Goal: Information Seeking & Learning: Find specific page/section

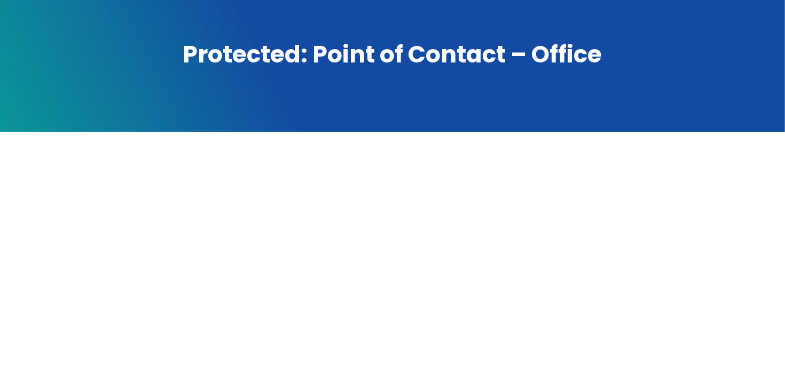
scroll to position [53, 0]
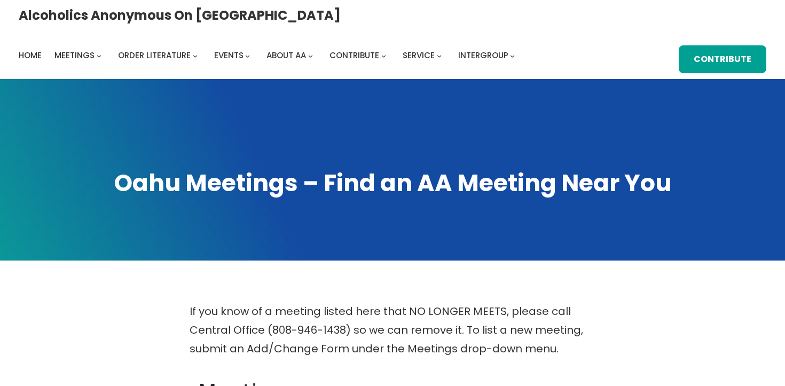
scroll to position [104, 0]
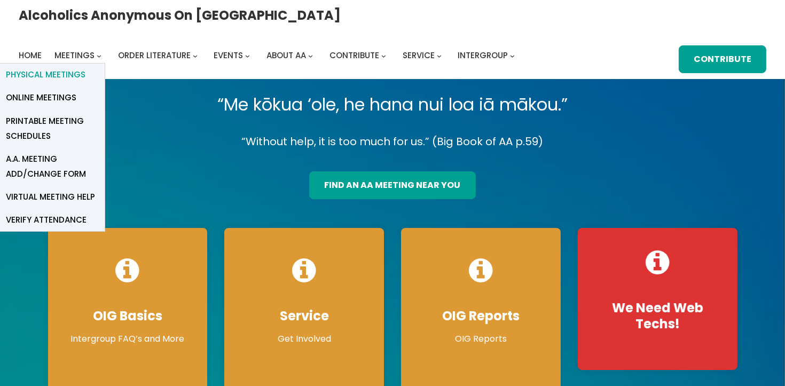
click at [85, 67] on span "Physical Meetings" at bounding box center [46, 74] width 80 height 15
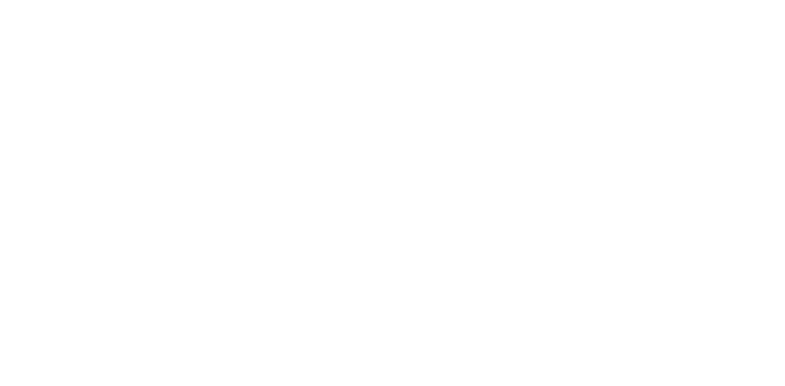
scroll to position [333, 0]
